Goal: Check status: Check status

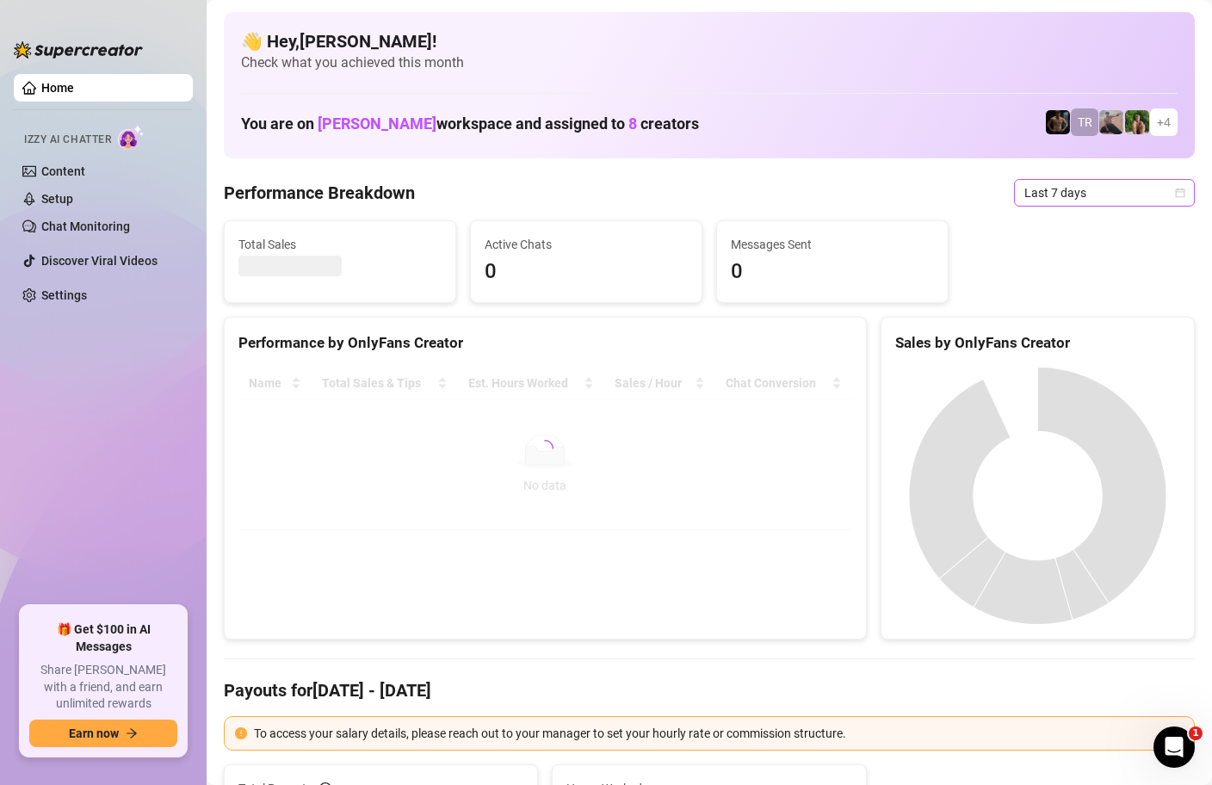
click at [1183, 189] on icon "calendar" at bounding box center [1180, 192] width 9 height 9
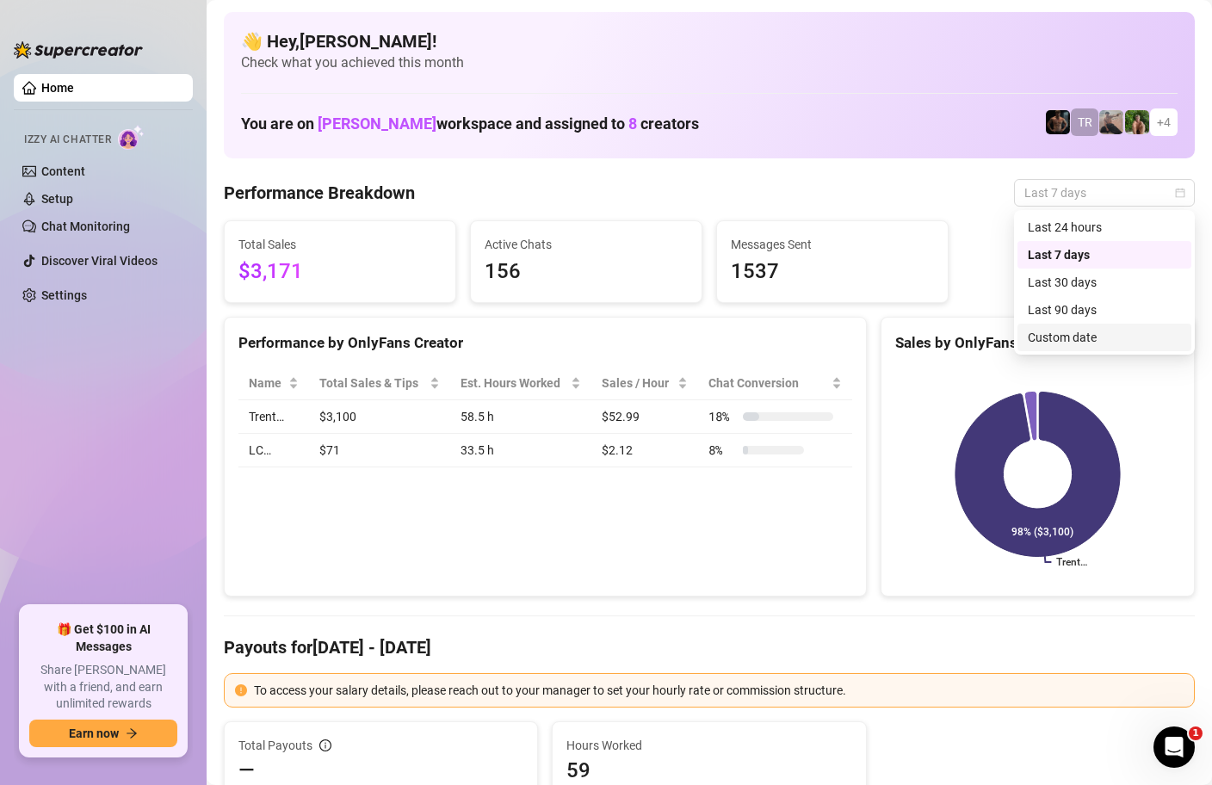
click at [1068, 342] on div "Custom date" at bounding box center [1104, 337] width 153 height 19
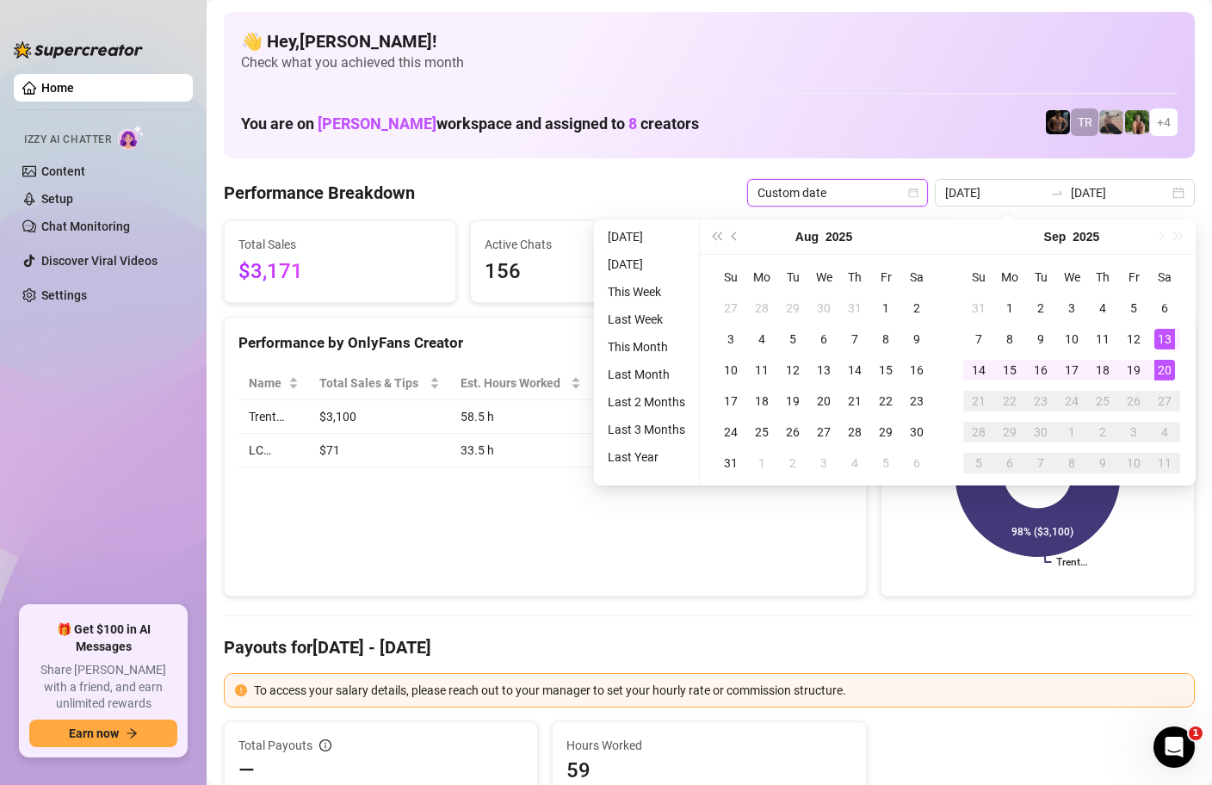
type input "[DATE]"
click at [1165, 363] on div "20" at bounding box center [1164, 370] width 21 height 21
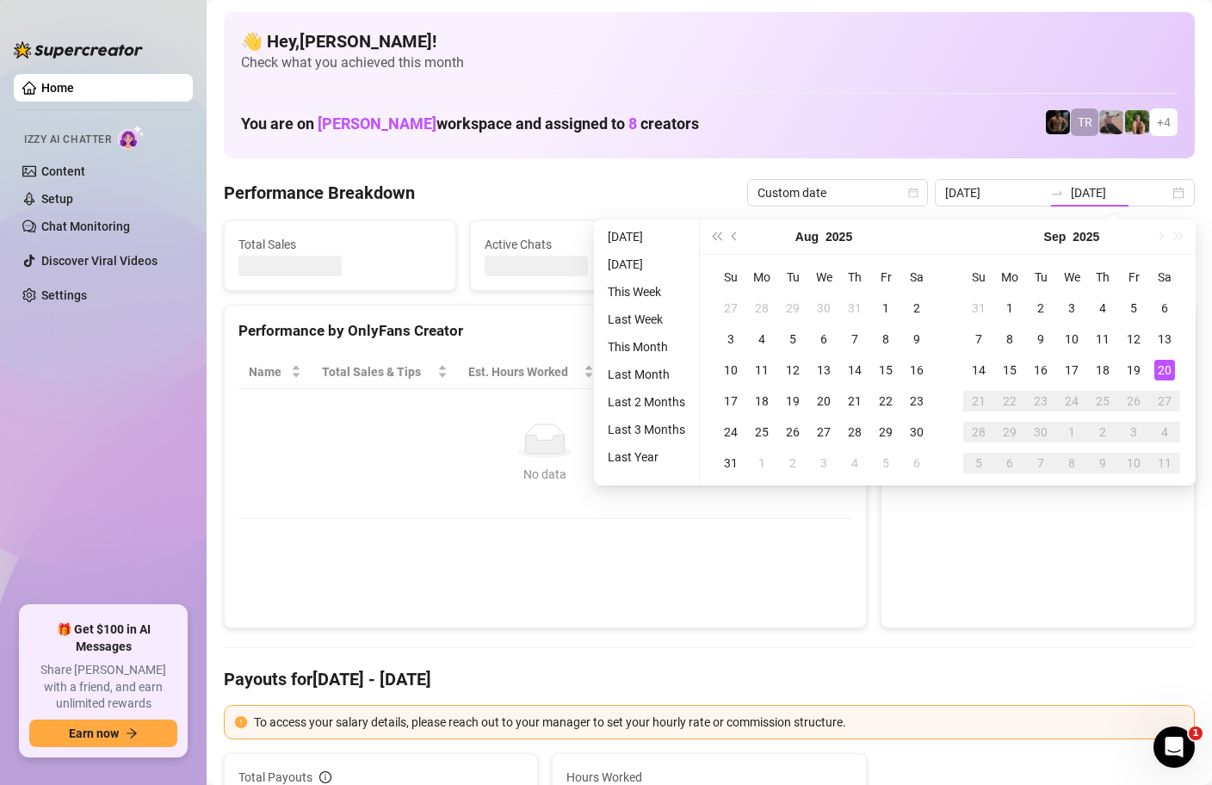
type input "[DATE]"
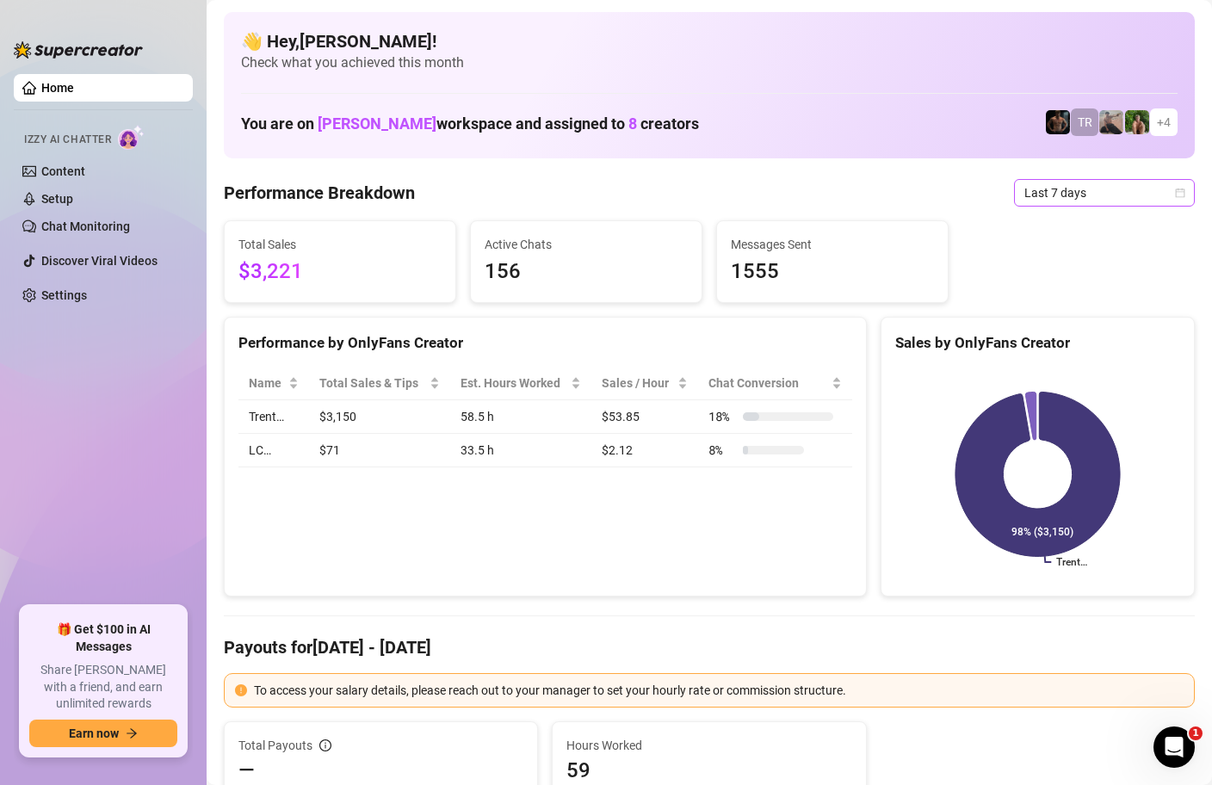
click at [1185, 195] on div "Last 7 days" at bounding box center [1104, 193] width 181 height 28
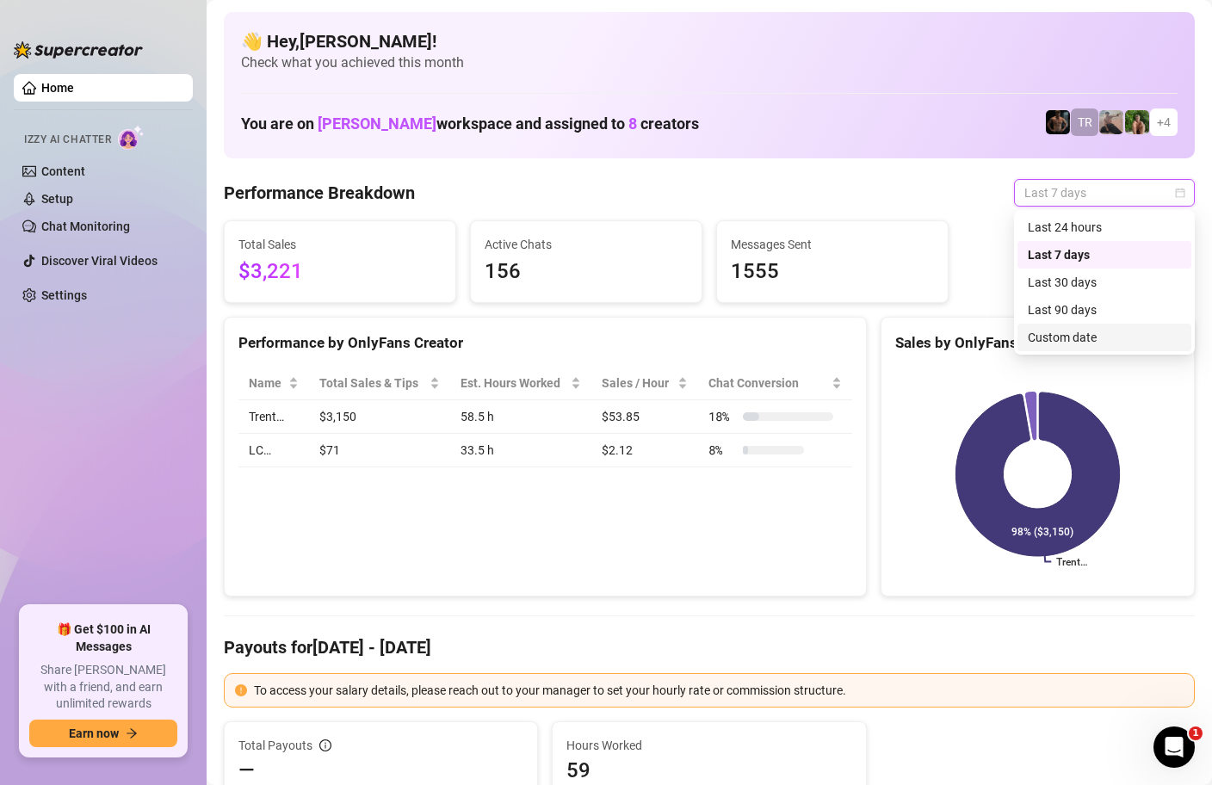
click at [1066, 335] on div "Custom date" at bounding box center [1104, 337] width 153 height 19
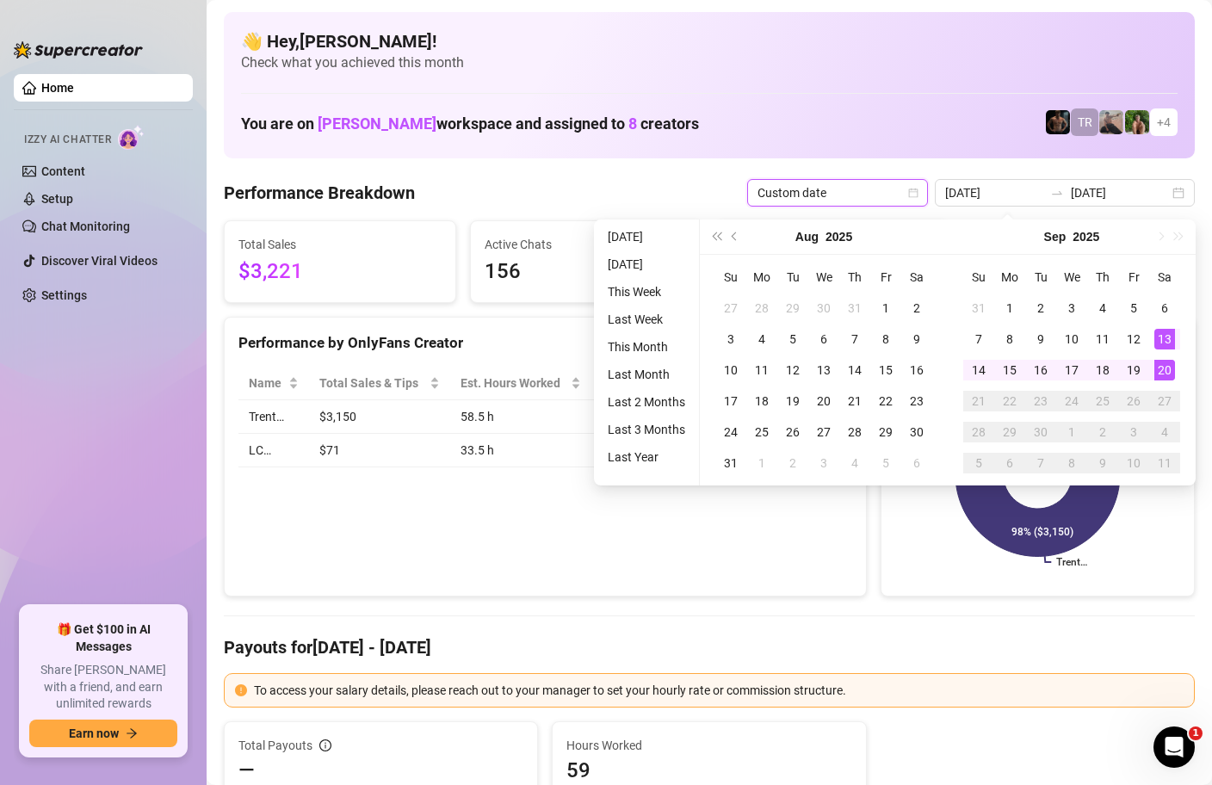
type input "[DATE]"
click at [1164, 369] on div "20" at bounding box center [1164, 370] width 21 height 21
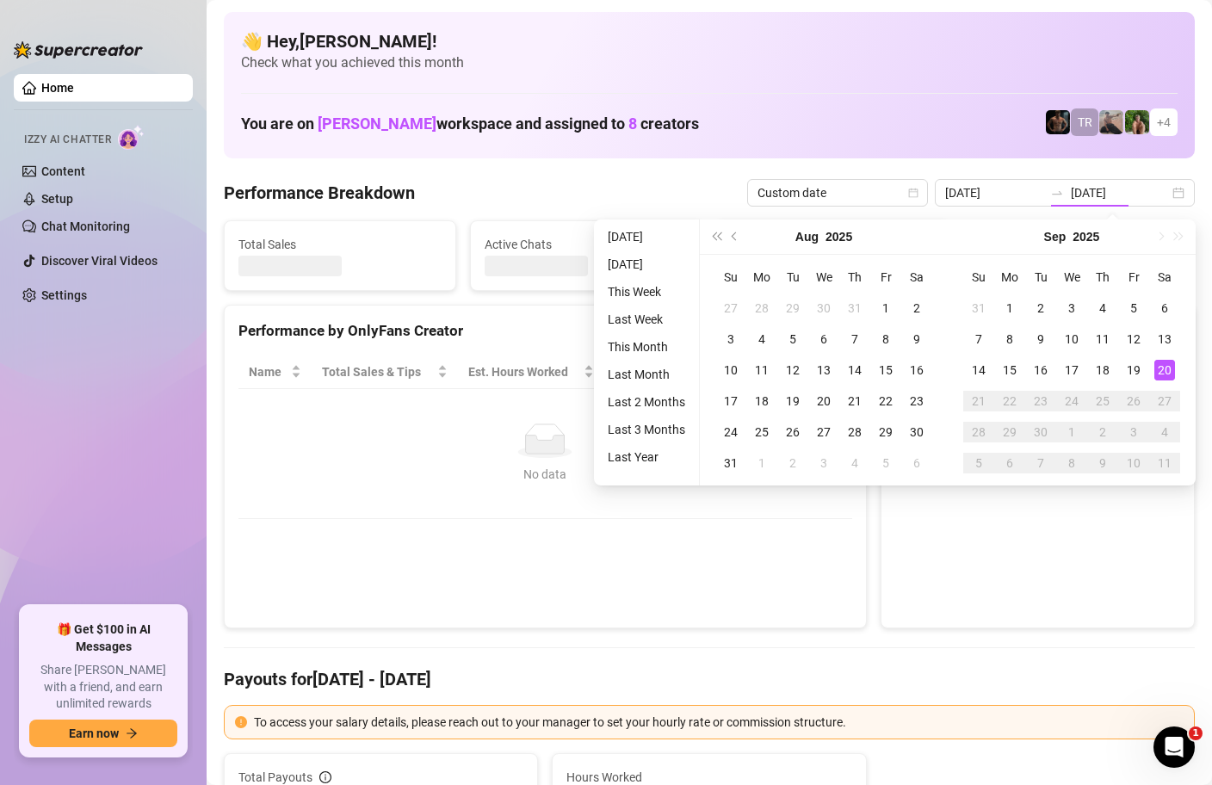
type input "[DATE]"
